Goal: Communication & Community: Answer question/provide support

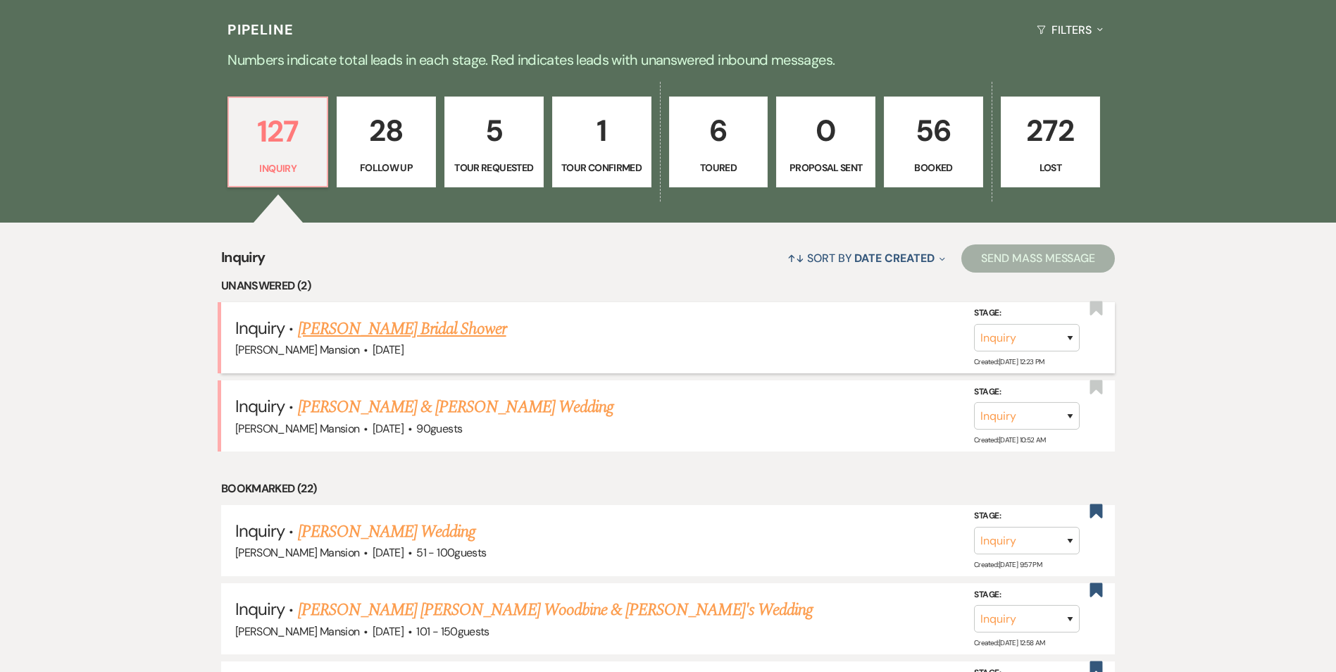
click at [329, 328] on link "[PERSON_NAME] Bridal Shower" at bounding box center [402, 328] width 208 height 25
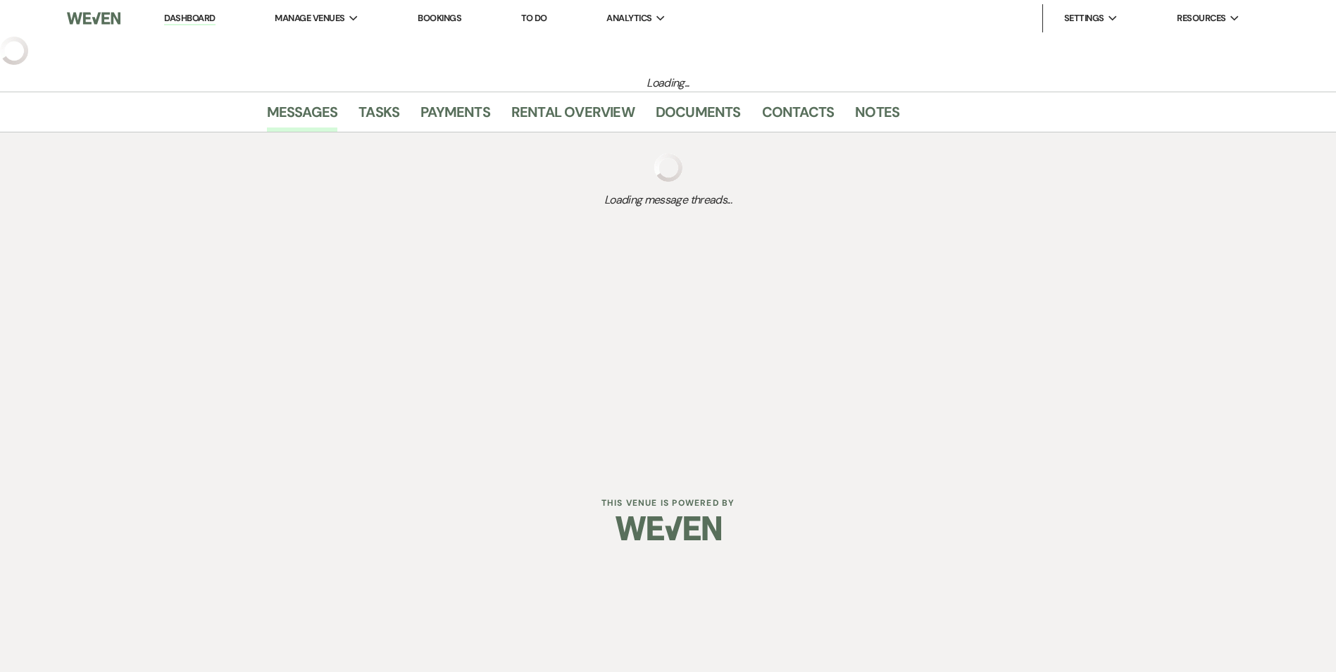
select select "22"
select select "5"
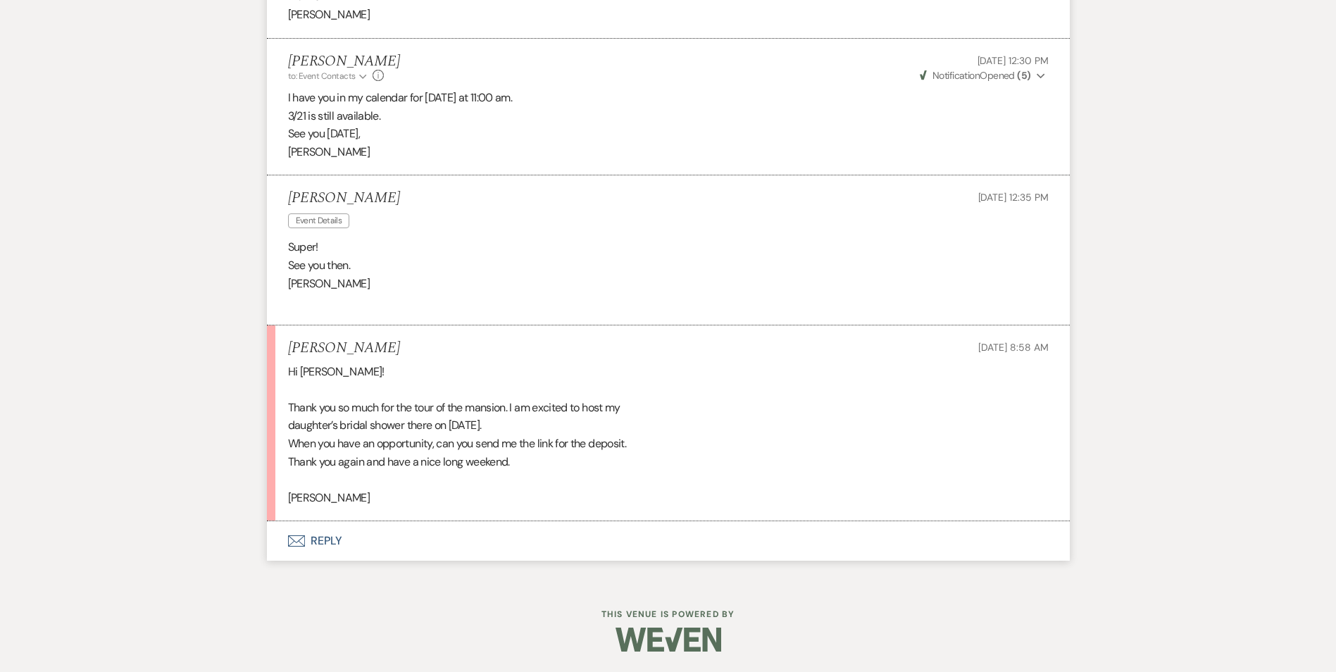
scroll to position [1680, 0]
click at [330, 547] on button "Envelope Reply" at bounding box center [668, 539] width 803 height 39
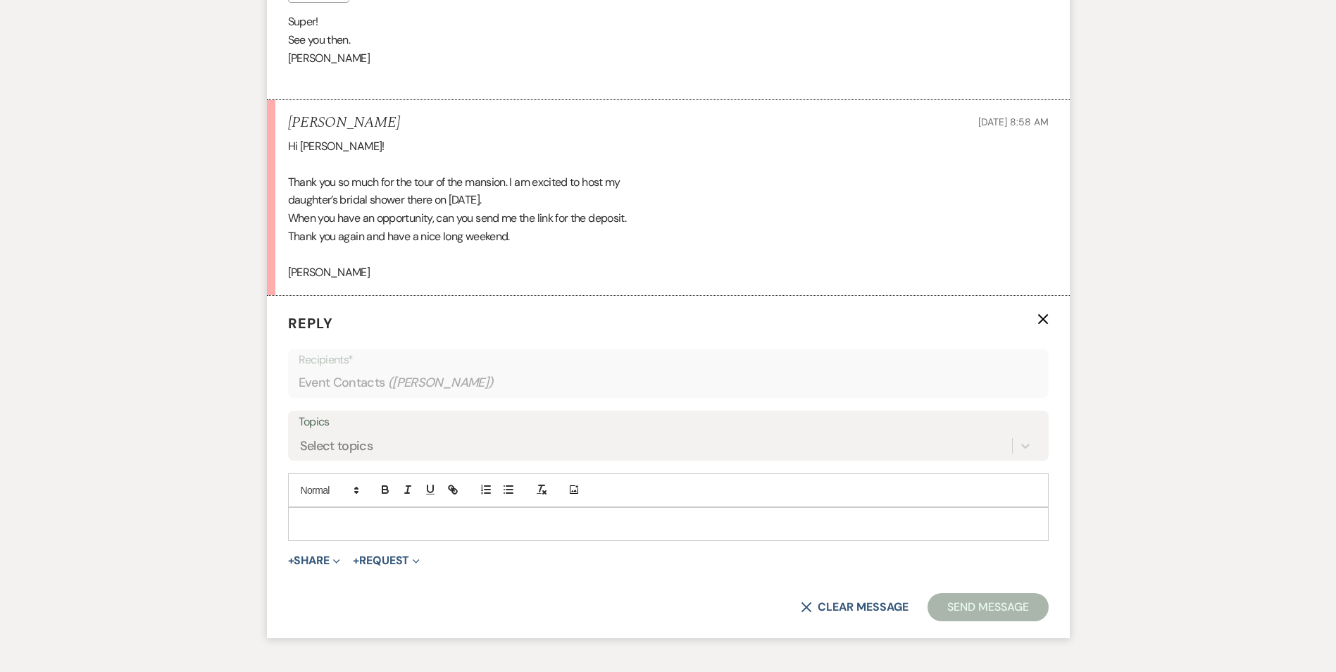
scroll to position [1950, 0]
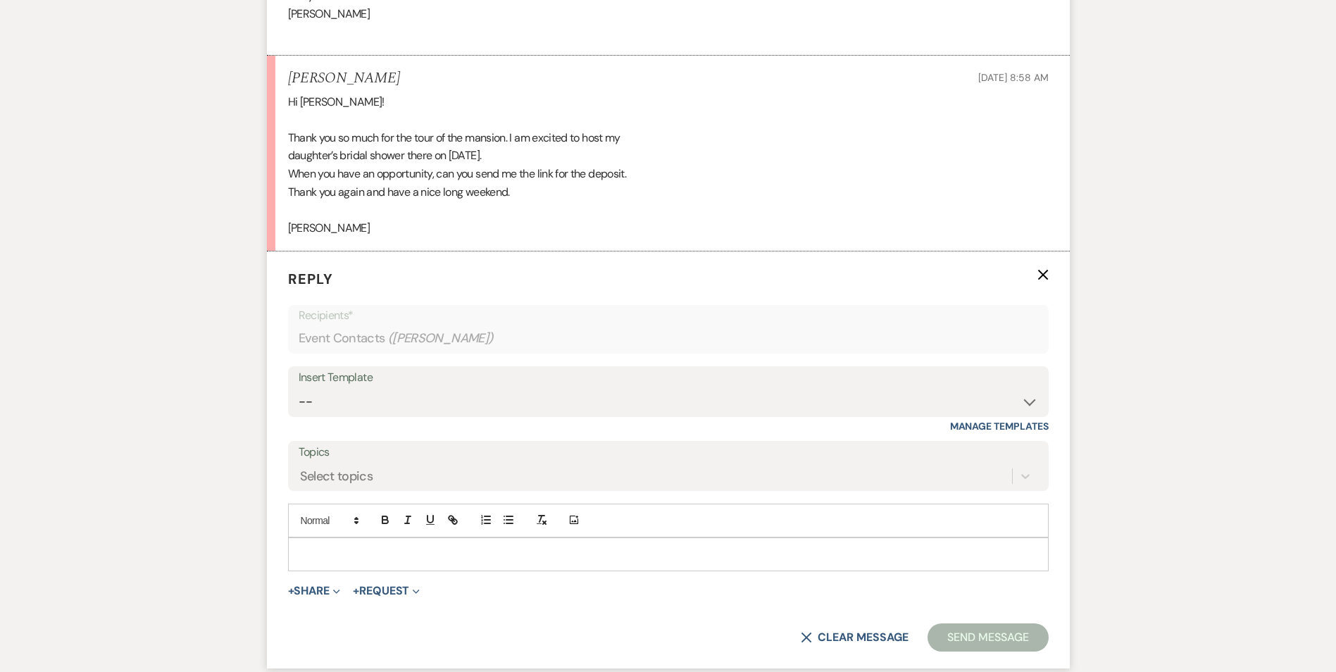
click at [345, 561] on p at bounding box center [668, 554] width 738 height 15
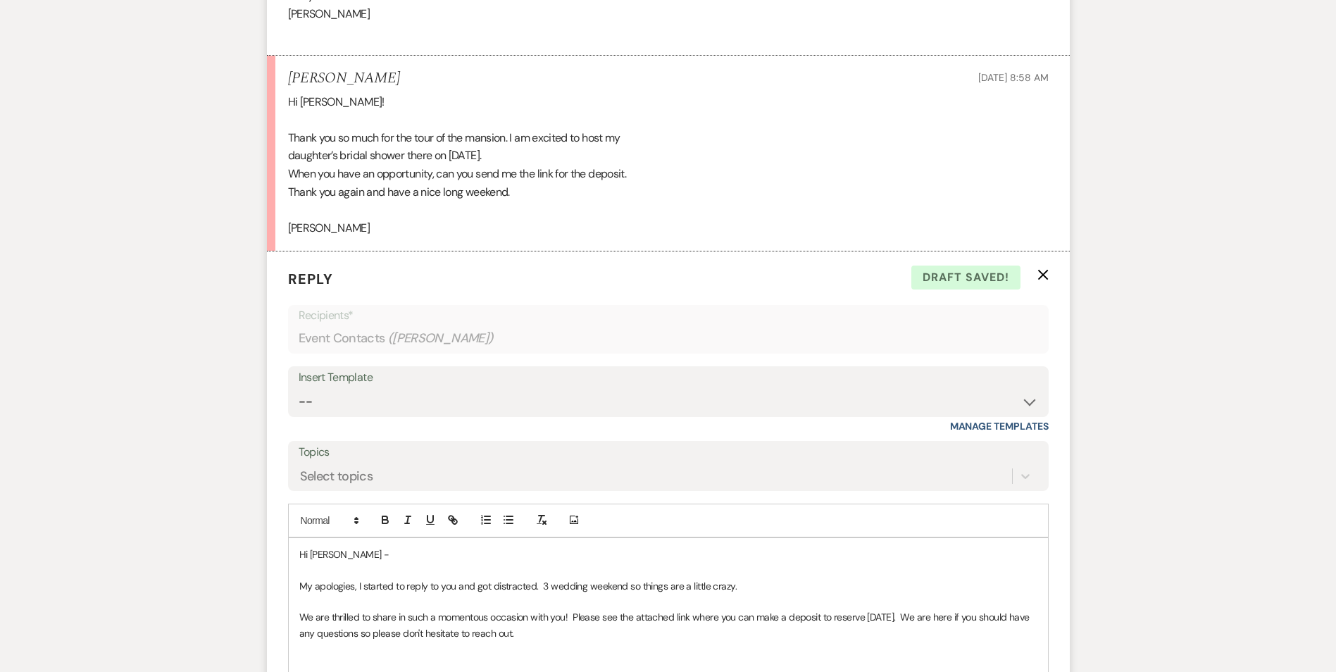
click at [457, 586] on p "My apologies, I started to reply to you and got distracted. 3 wedding weekend s…" at bounding box center [668, 585] width 738 height 15
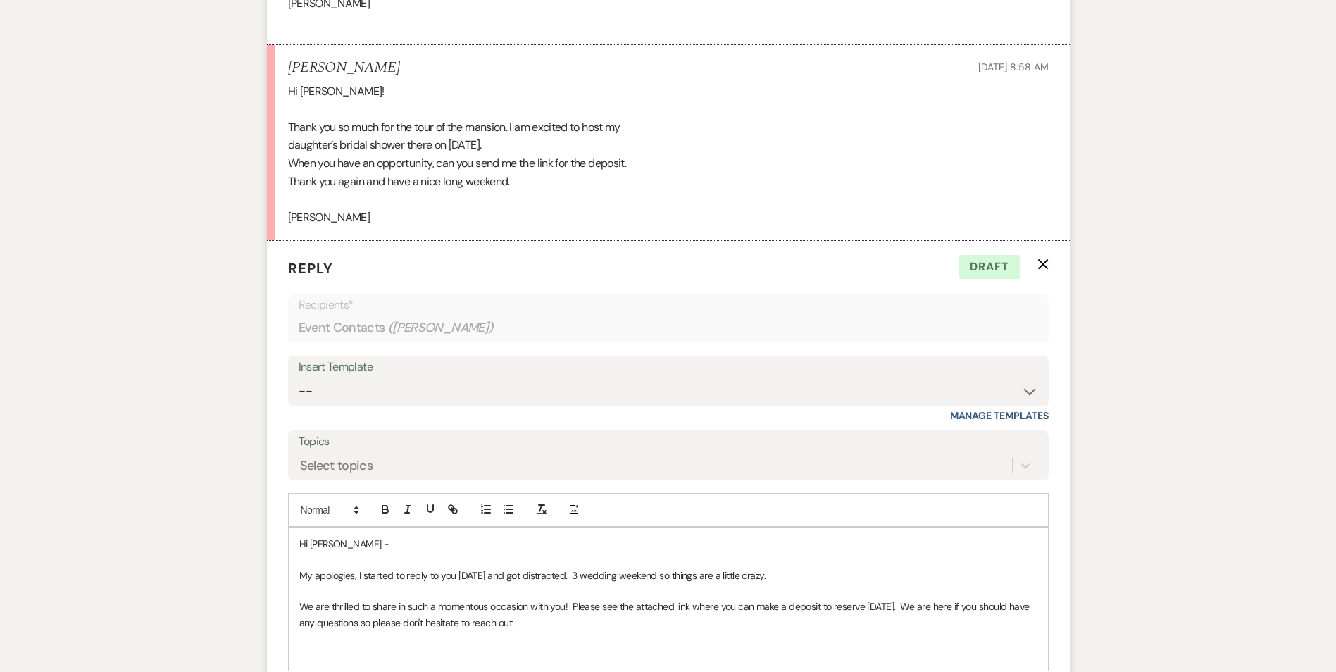
scroll to position [2161, 0]
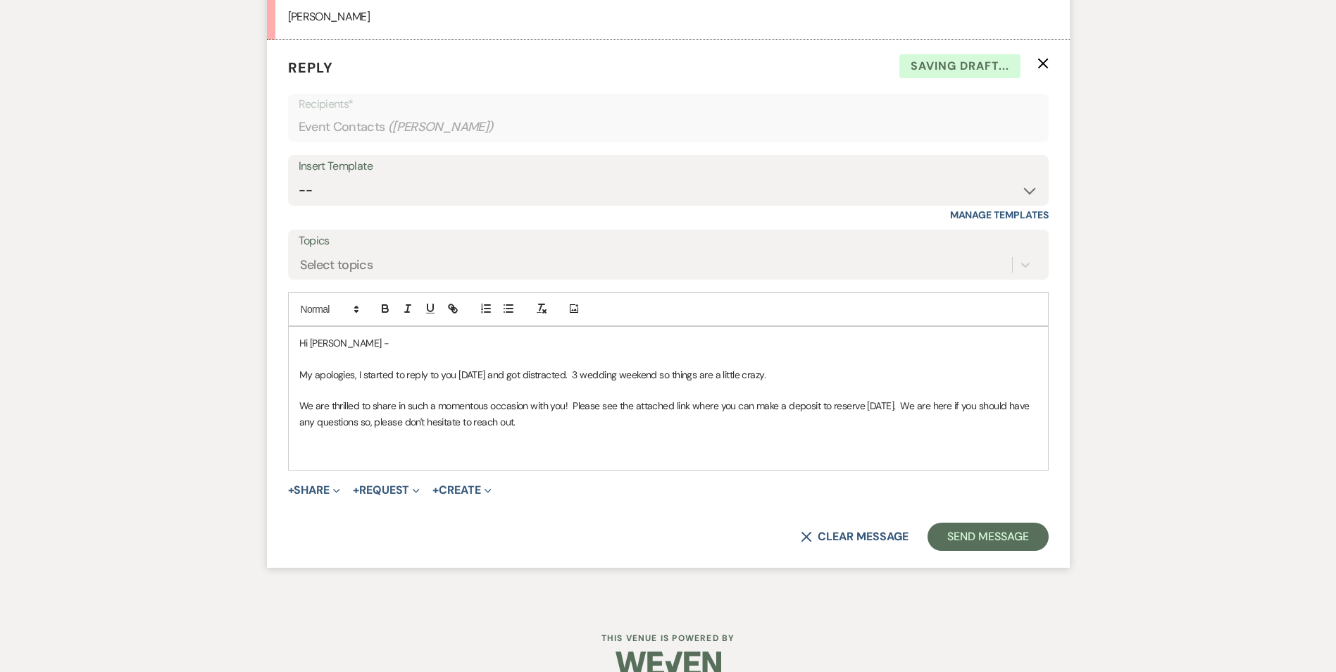
click at [541, 419] on p "We are thrilled to share in such a momentous occasion with you! Please see the …" at bounding box center [668, 414] width 738 height 32
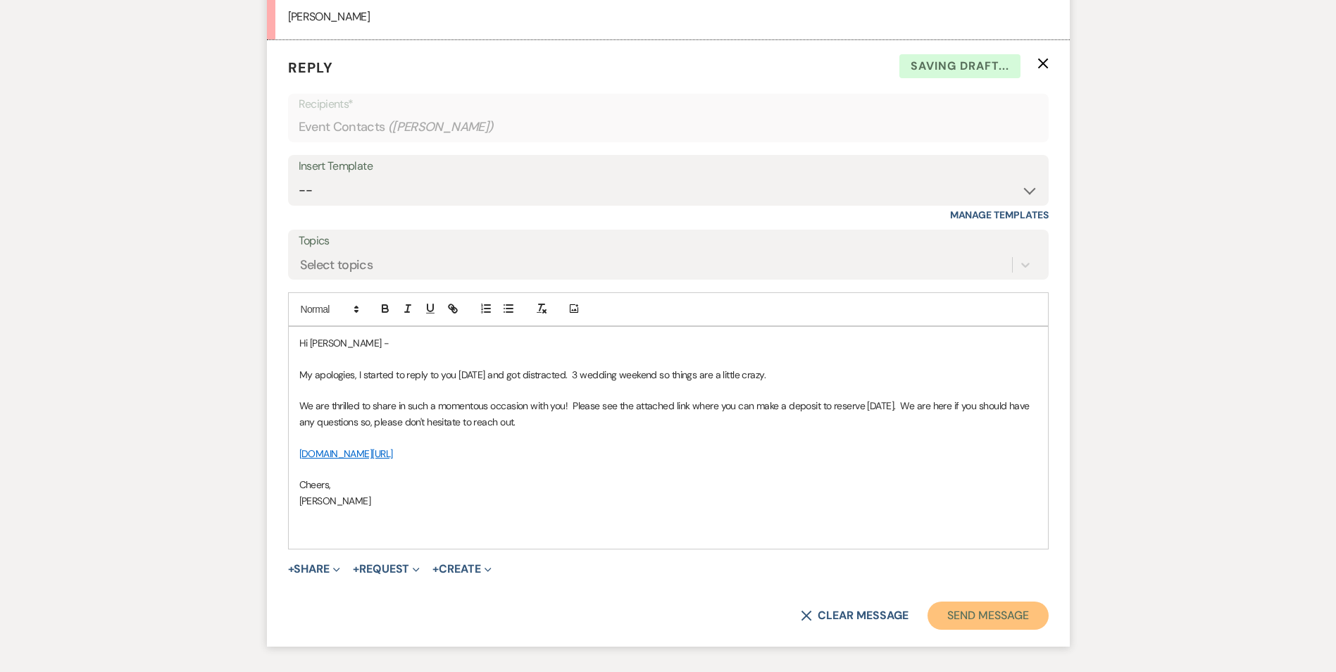
click at [986, 612] on button "Send Message" at bounding box center [988, 615] width 120 height 28
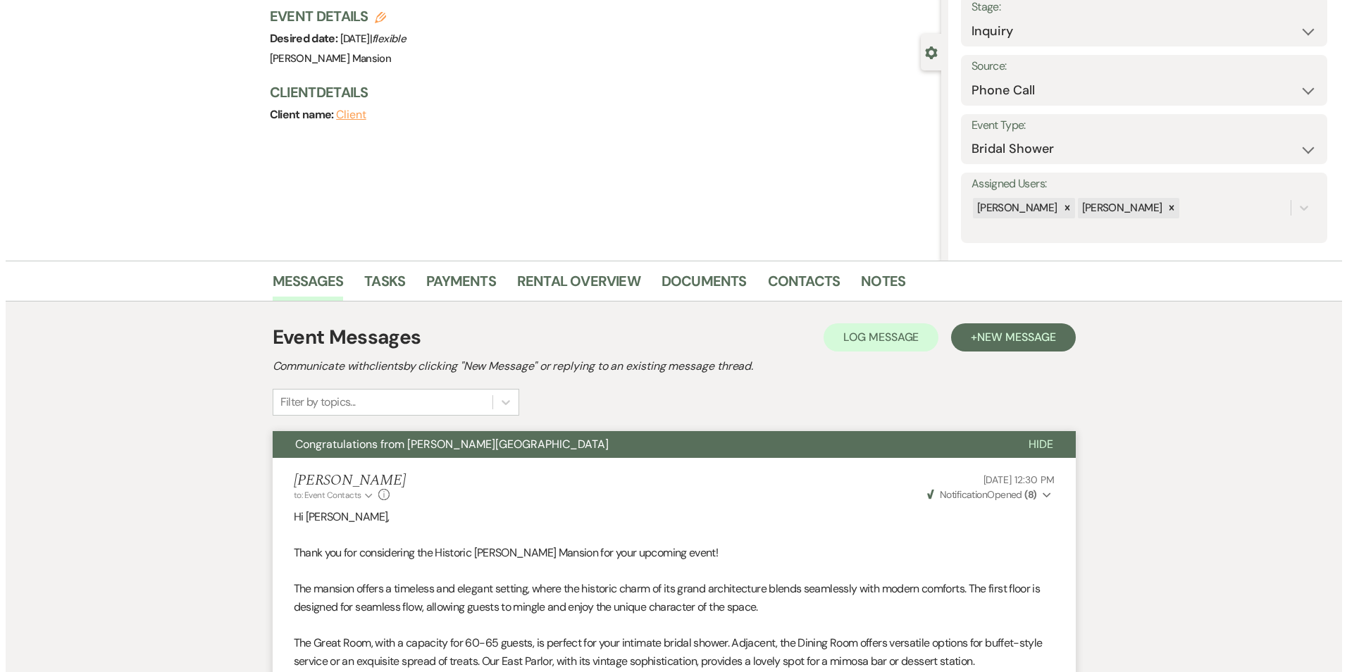
scroll to position [0, 0]
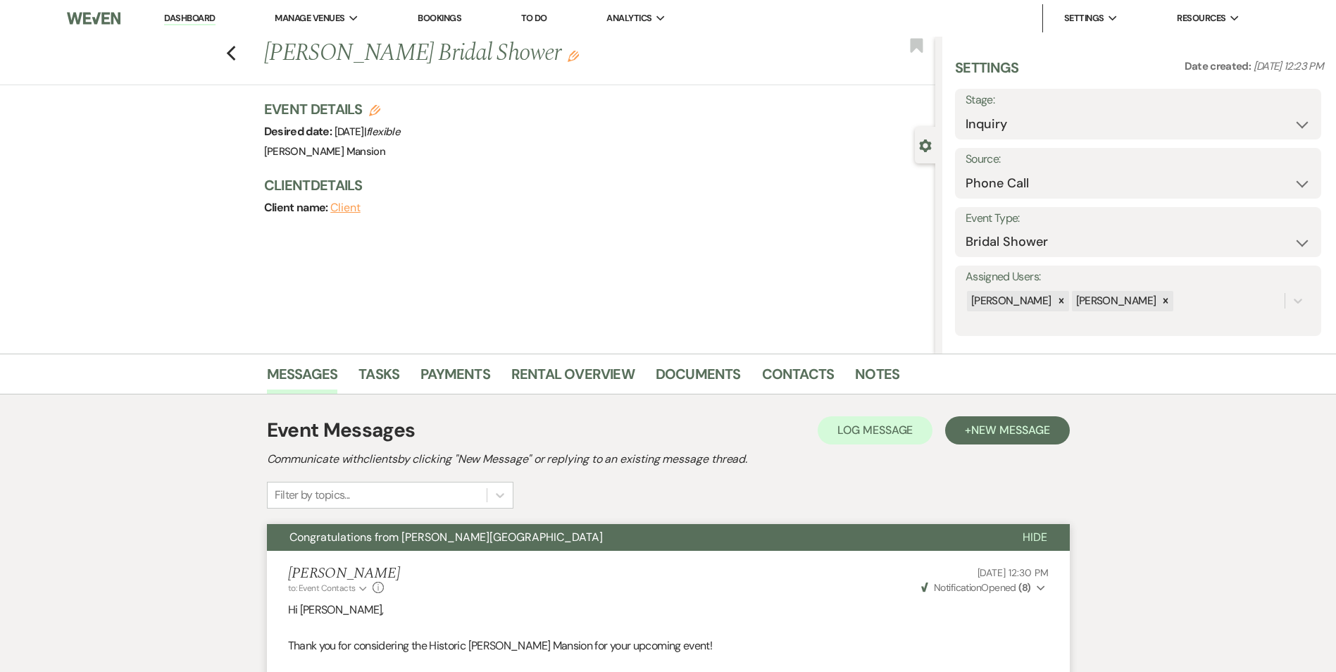
click at [378, 111] on icon "Edit" at bounding box center [374, 110] width 11 height 11
select select "799"
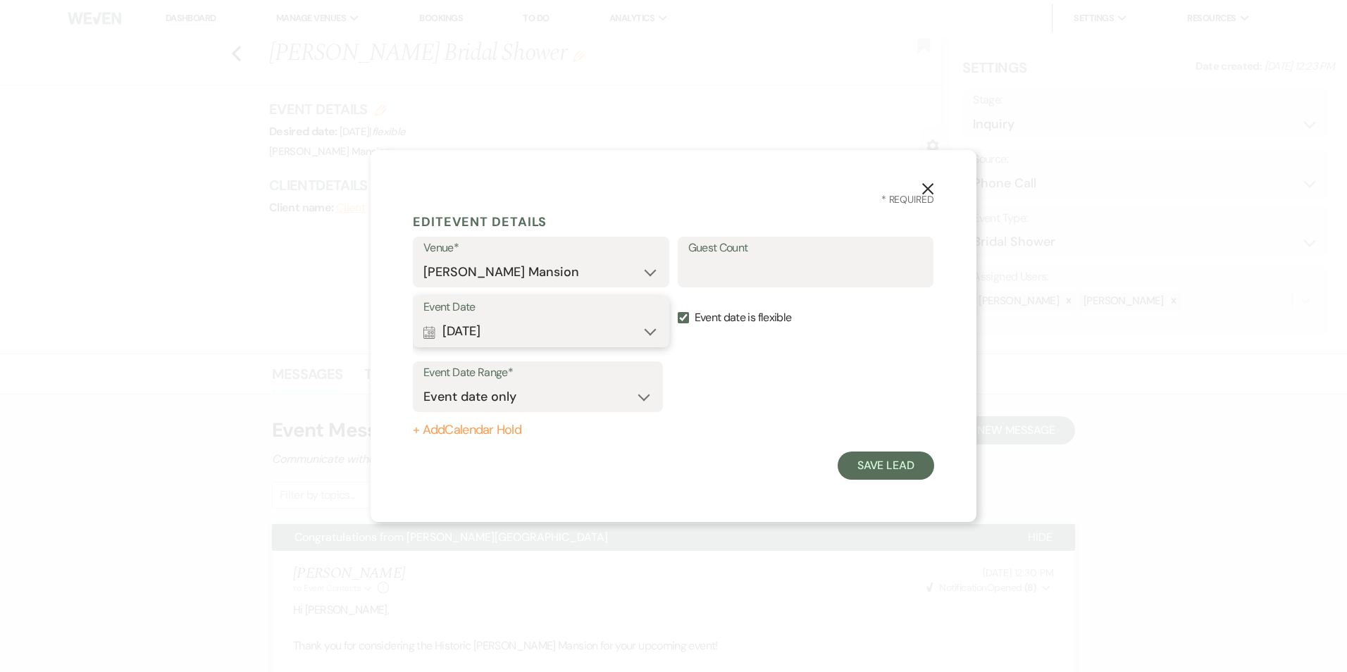
click at [656, 331] on button "Calendar [DATE] Expand" at bounding box center [540, 332] width 235 height 28
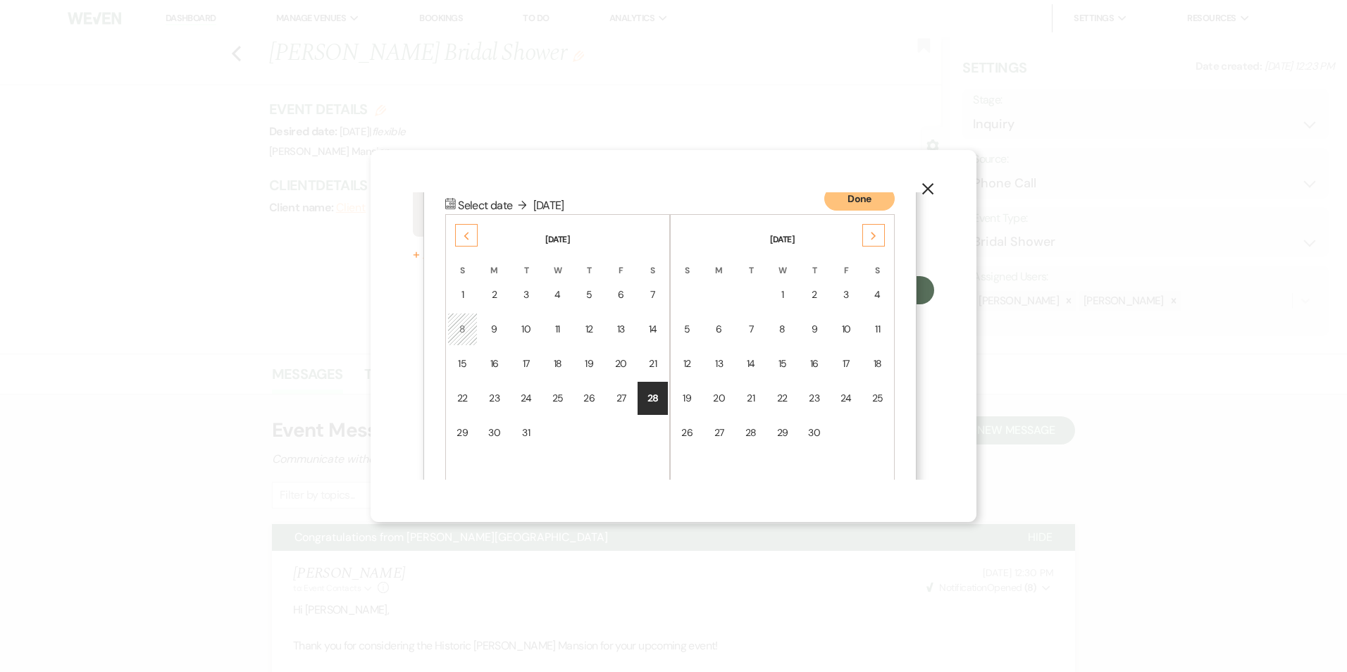
scroll to position [181, 0]
click at [652, 354] on div "21" at bounding box center [653, 358] width 12 height 15
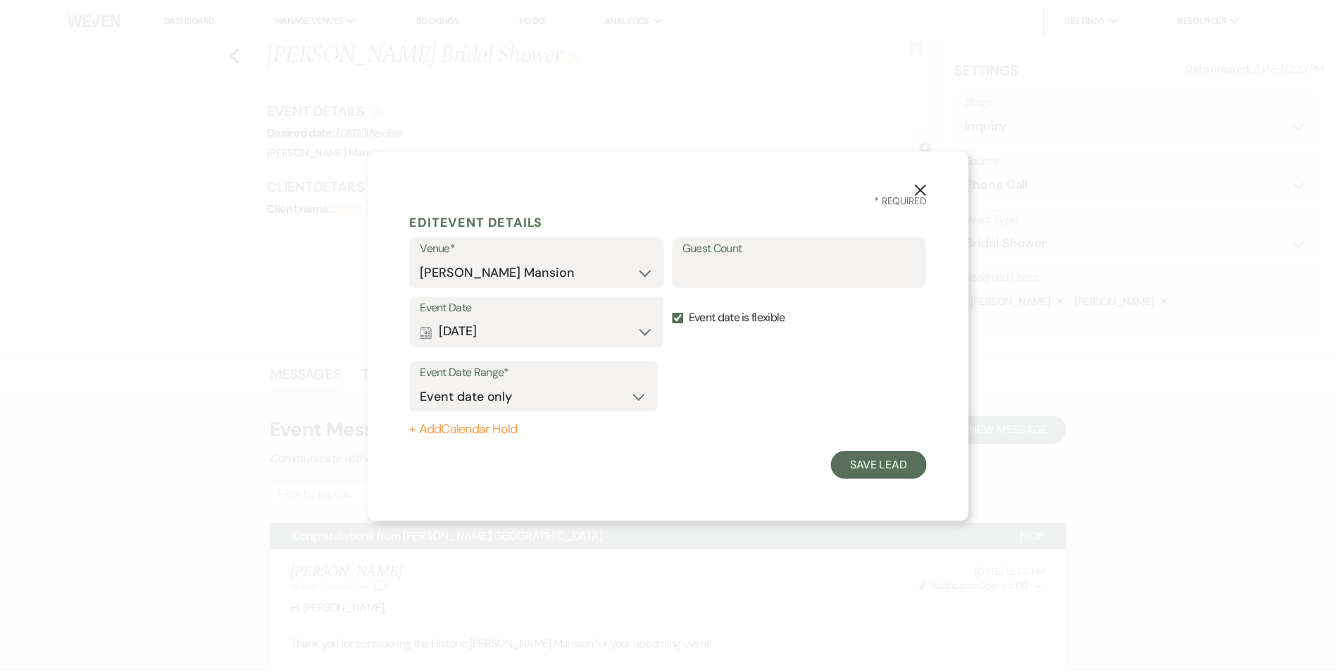
scroll to position [0, 0]
click at [902, 466] on button "Save Lead" at bounding box center [885, 465] width 96 height 28
